Goal: Task Accomplishment & Management: Manage account settings

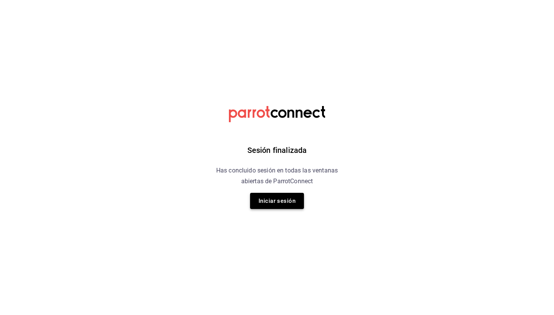
click at [275, 200] on button "Iniciar sesión" at bounding box center [277, 201] width 54 height 16
click at [289, 195] on button "Iniciar sesión" at bounding box center [277, 201] width 54 height 16
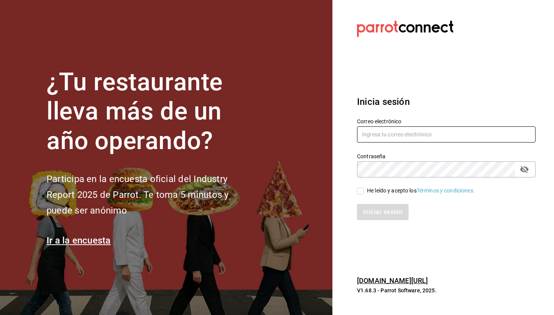
type input "[EMAIL_ADDRESS][DOMAIN_NAME]"
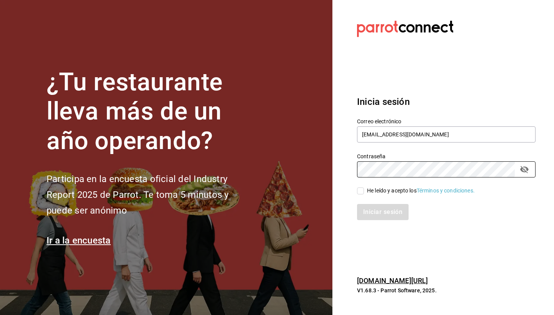
click at [361, 191] on input "He leído y acepto los Términos y condiciones." at bounding box center [360, 191] width 7 height 7
checkbox input "true"
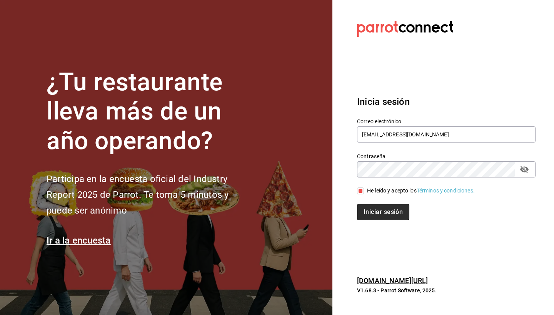
click at [372, 210] on button "Iniciar sesión" at bounding box center [383, 212] width 52 height 16
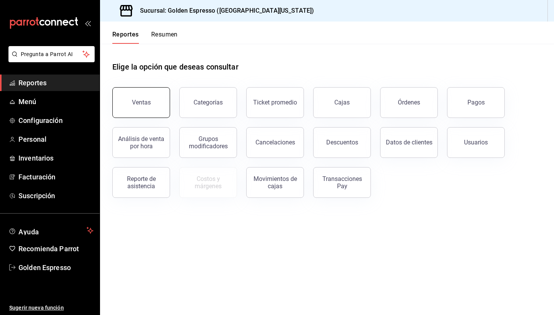
click at [153, 107] on button "Ventas" at bounding box center [141, 102] width 58 height 31
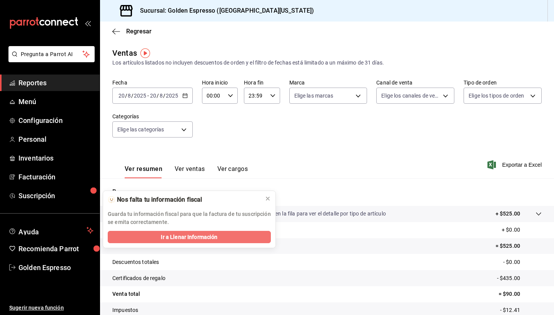
click at [223, 239] on button "Ir a Llenar Información" at bounding box center [189, 237] width 163 height 12
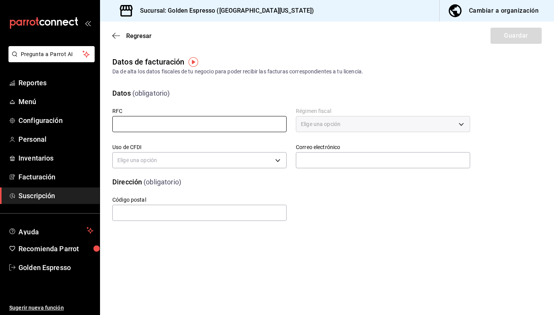
click at [185, 125] on input "text" at bounding box center [199, 124] width 174 height 16
click at [183, 124] on input "text" at bounding box center [199, 124] width 174 height 16
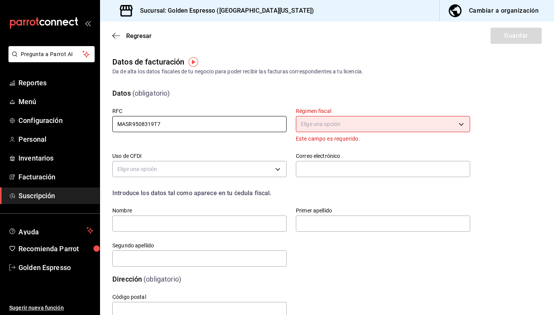
type input "MASR9508319T7"
click at [342, 121] on body "Pregunta a Parrot AI Reportes Menú Configuración Personal Inventarios Facturaci…" at bounding box center [277, 157] width 554 height 315
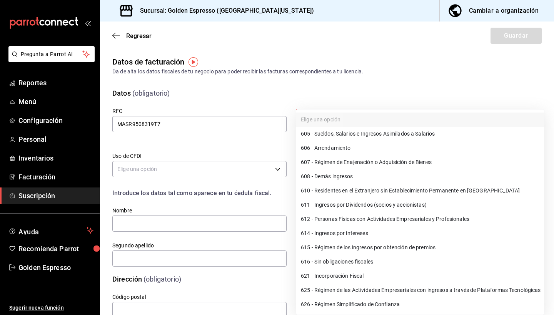
click at [372, 221] on li "612 - Personas Físicas con Actividades Empresariales y Profesionales" at bounding box center [420, 219] width 248 height 14
type input "612"
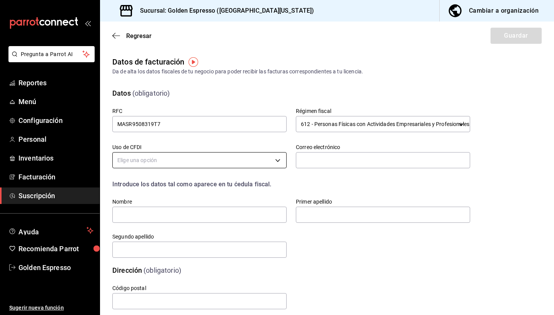
click at [230, 155] on body "Pregunta a Parrot AI Reportes Menú Configuración Personal Inventarios Facturaci…" at bounding box center [277, 157] width 554 height 315
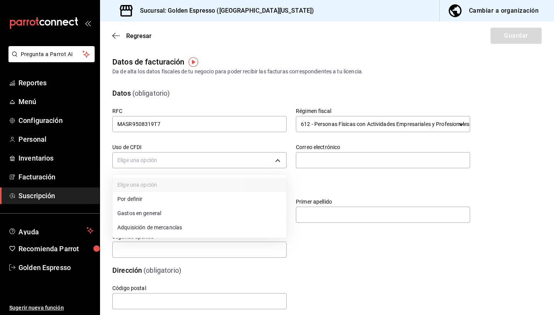
click at [176, 228] on li "Adquisición de mercancías" at bounding box center [199, 228] width 173 height 14
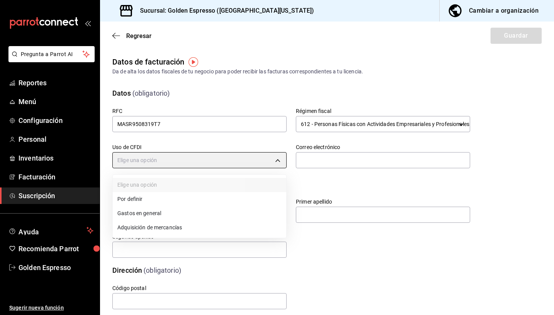
type input "G01"
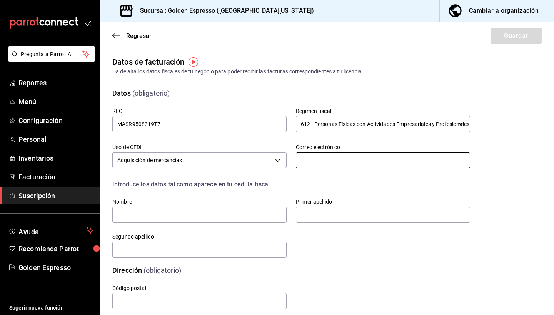
type input "[EMAIL_ADDRESS][DOMAIN_NAME]"
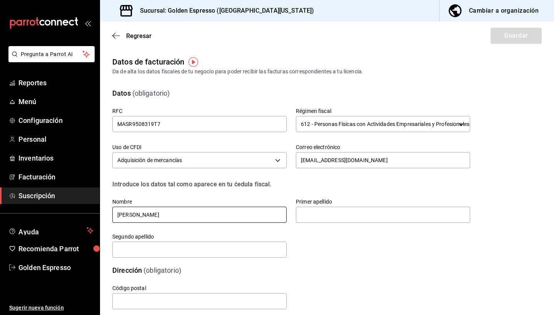
type input "[PERSON_NAME]"
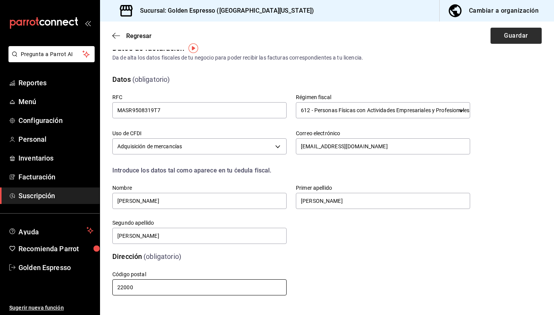
type input "22000"
click at [517, 38] on button "Guardar" at bounding box center [515, 36] width 51 height 16
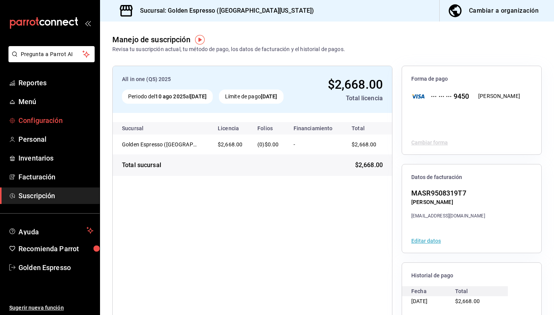
click at [40, 127] on link "Configuración" at bounding box center [50, 120] width 100 height 17
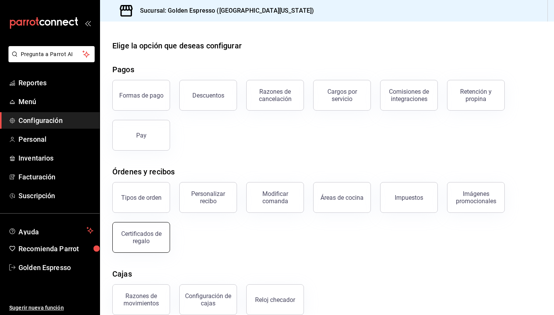
click at [155, 240] on div "Certificados de regalo" at bounding box center [141, 237] width 48 height 15
